Goal: Information Seeking & Learning: Learn about a topic

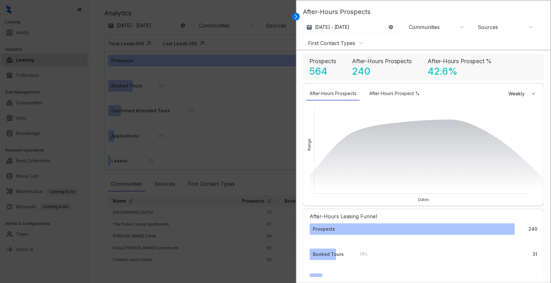
select select "******"
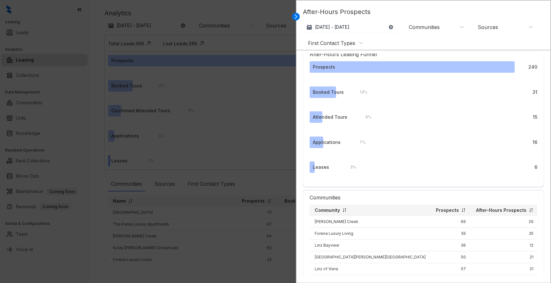
click at [232, 158] on div at bounding box center [275, 141] width 551 height 283
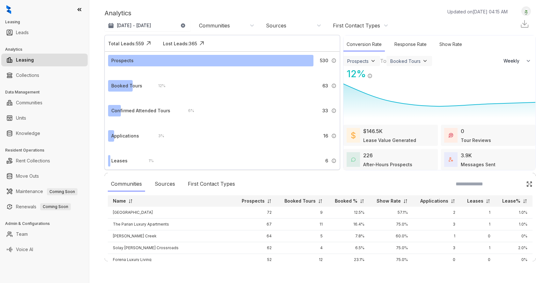
click at [392, 164] on div "After-Hours Prospects" at bounding box center [387, 164] width 49 height 7
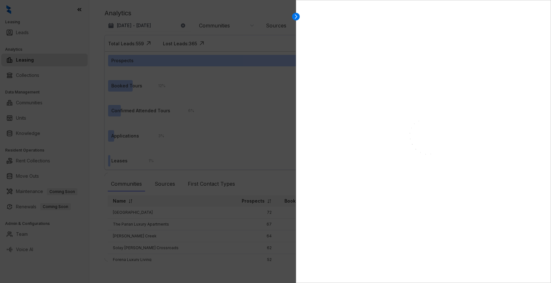
select select "******"
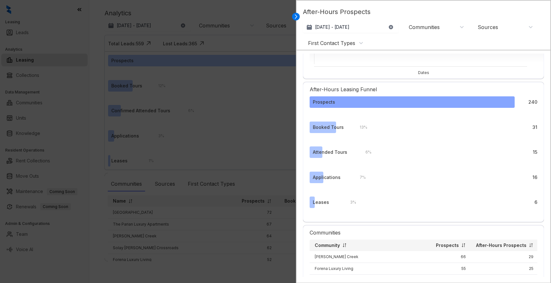
scroll to position [127, 0]
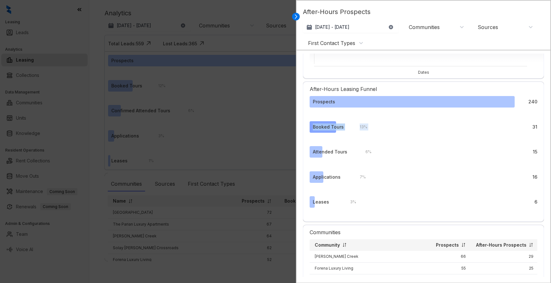
click at [542, 127] on div "After-Hours Leasing Funnel Prospects 240 Booked Tours 13 % 31 Attended Tours 6 …" at bounding box center [423, 152] width 241 height 140
drag, startPoint x: 521, startPoint y: 128, endPoint x: 540, endPoint y: 127, distance: 19.8
click at [540, 127] on div "After-Hours Leasing Funnel Prospects 240 Booked Tours 13 % 31 Attended Tours 6 …" at bounding box center [423, 152] width 241 height 140
click at [172, 129] on div at bounding box center [275, 141] width 551 height 283
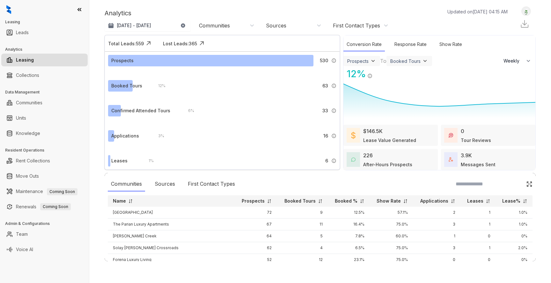
drag, startPoint x: 406, startPoint y: 155, endPoint x: 402, endPoint y: 157, distance: 4.6
click at [406, 155] on div "226 After-Hours Prospects" at bounding box center [387, 159] width 49 height 16
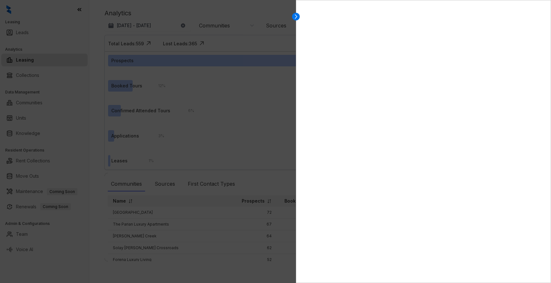
select select "******"
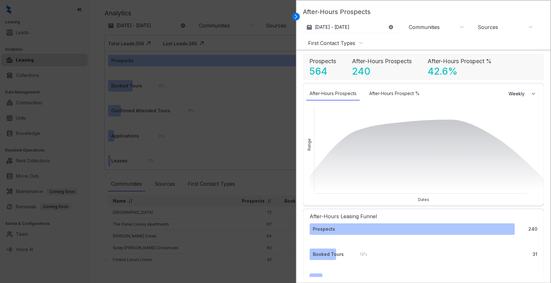
click at [196, 103] on div at bounding box center [275, 141] width 551 height 283
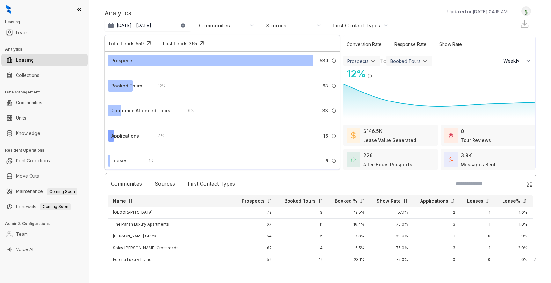
click at [298, 137] on div "3 % 16 Applications submitted by leads who [PERSON_NAME] engaged with." at bounding box center [244, 135] width 184 height 11
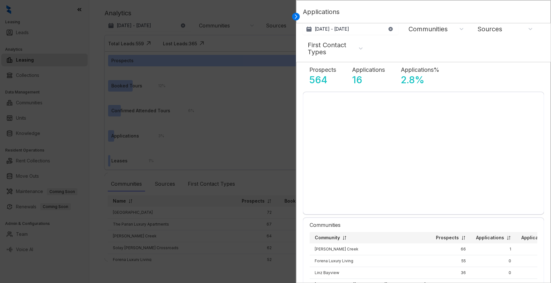
select select "******"
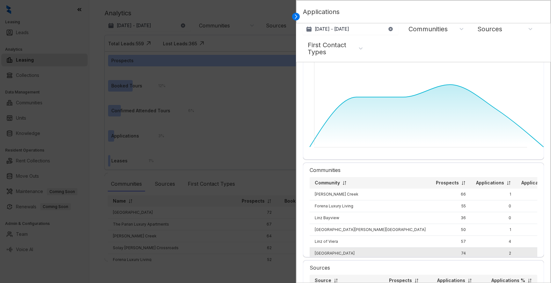
scroll to position [0, 0]
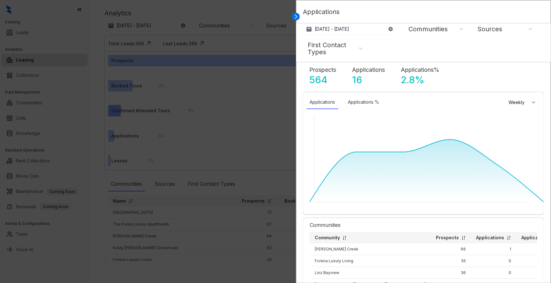
click at [240, 110] on div at bounding box center [275, 141] width 551 height 283
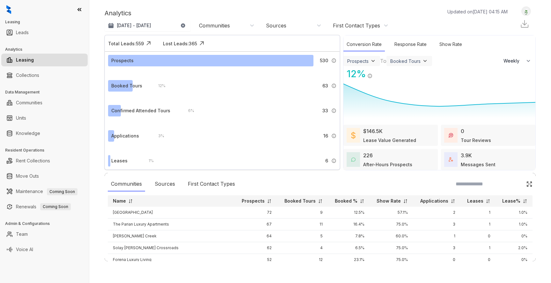
click at [384, 162] on div "After-Hours Prospects" at bounding box center [387, 164] width 49 height 7
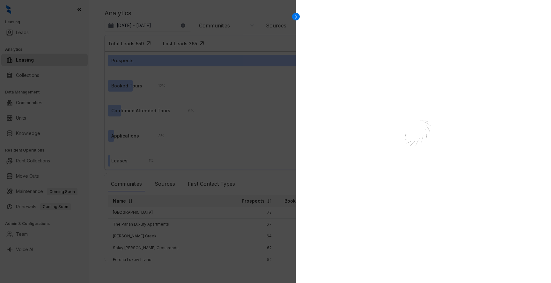
select select "******"
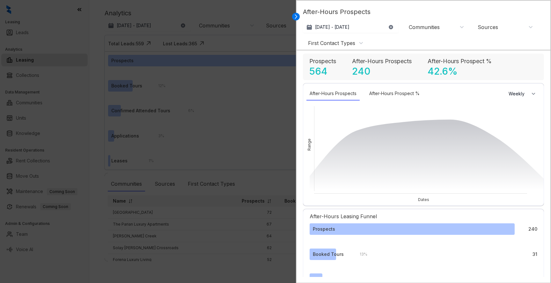
click at [166, 140] on div at bounding box center [275, 141] width 551 height 283
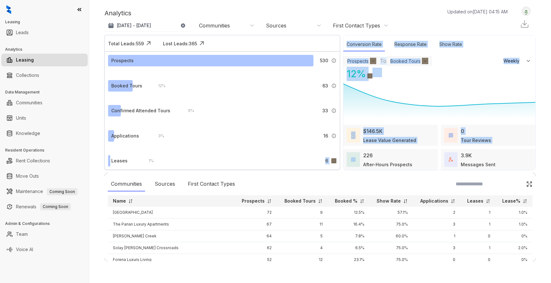
drag, startPoint x: 323, startPoint y: 162, endPoint x: 344, endPoint y: 162, distance: 20.4
click at [344, 162] on div "Total Leads: 559 A lead is defined as anyone who has been contacted by [PERSON_…" at bounding box center [319, 102] width 431 height 134
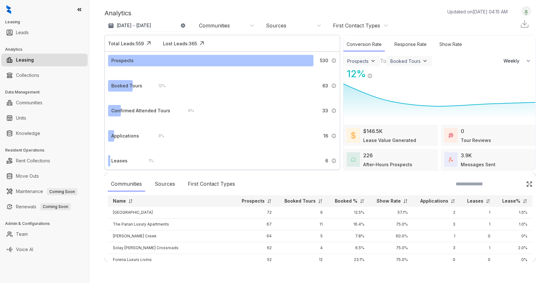
click at [299, 173] on div "Communities Sources First Contact Types Name Prospects Booked Tours Booked % Sh…" at bounding box center [319, 217] width 431 height 88
click at [281, 25] on div "Sources" at bounding box center [276, 25] width 20 height 7
click at [280, 24] on div "Sources" at bounding box center [276, 25] width 20 height 7
click at [162, 182] on div "Sources" at bounding box center [164, 183] width 27 height 15
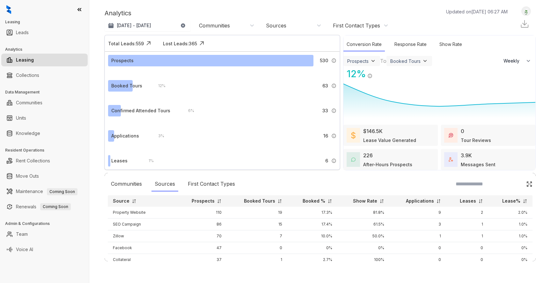
click at [429, 198] on p "Applications" at bounding box center [420, 201] width 28 height 6
click at [428, 201] on p "Applications" at bounding box center [420, 201] width 28 height 6
click at [427, 204] on th "Applications" at bounding box center [417, 200] width 57 height 11
click at [269, 201] on p "Booked Tours" at bounding box center [259, 201] width 31 height 6
click at [349, 23] on div "First Contact Types" at bounding box center [356, 25] width 47 height 7
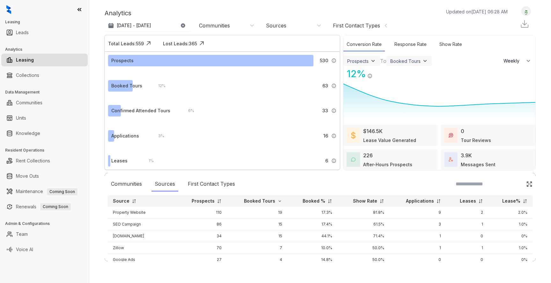
click at [284, 194] on div "Communities Sources First Contact Types Source Prospects Booked Tours Booked % …" at bounding box center [319, 217] width 431 height 88
click at [315, 186] on div "Communities Sources First Contact Types" at bounding box center [320, 183] width 424 height 15
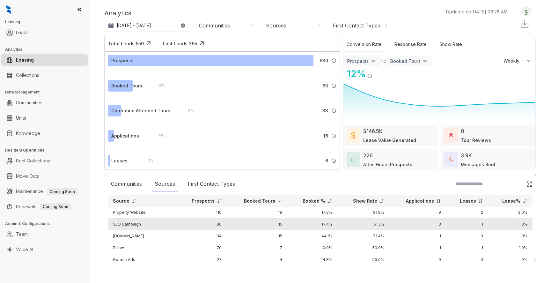
drag, startPoint x: 284, startPoint y: 220, endPoint x: 284, endPoint y: 223, distance: 3.9
click at [284, 220] on td "15" at bounding box center [257, 224] width 61 height 12
click at [284, 224] on td "15" at bounding box center [257, 224] width 61 height 12
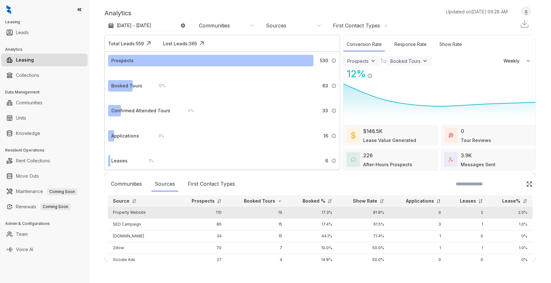
click at [144, 211] on td "Property Website" at bounding box center [142, 212] width 68 height 12
